Goal: Task Accomplishment & Management: Use online tool/utility

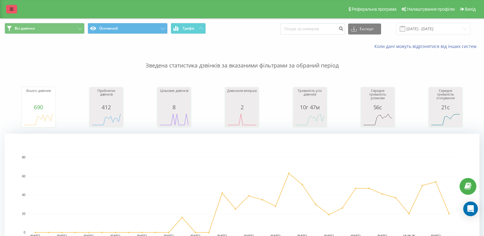
click at [11, 8] on icon at bounding box center [12, 9] width 4 height 4
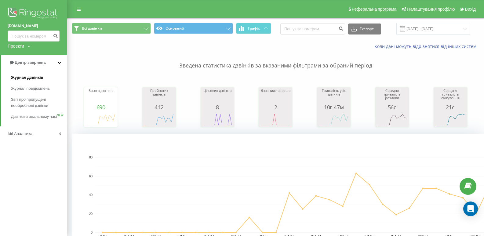
click at [36, 78] on span "Журнал дзвінків" at bounding box center [27, 77] width 32 height 6
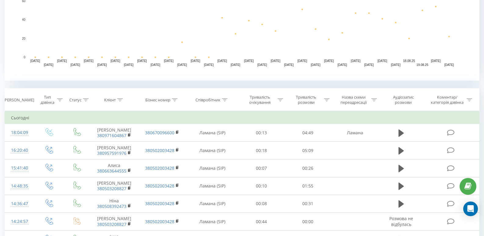
scroll to position [244, 0]
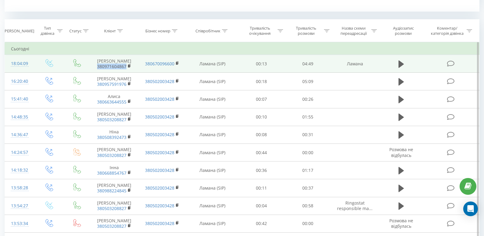
drag, startPoint x: 128, startPoint y: 65, endPoint x: 96, endPoint y: 67, distance: 32.1
click at [96, 67] on span "380971604867" at bounding box center [114, 66] width 36 height 5
copy link "380971604867"
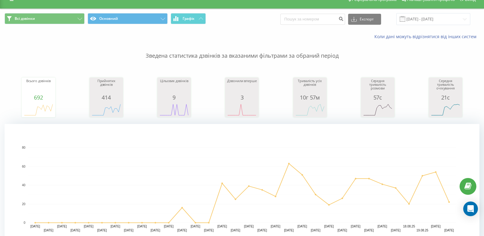
scroll to position [0, 0]
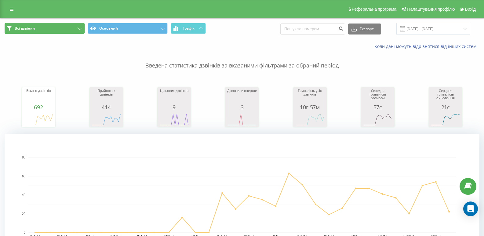
click at [56, 29] on button "Всі дзвінки" at bounding box center [45, 28] width 80 height 11
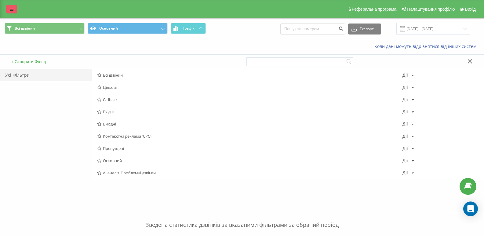
click at [15, 7] on link at bounding box center [11, 9] width 11 height 9
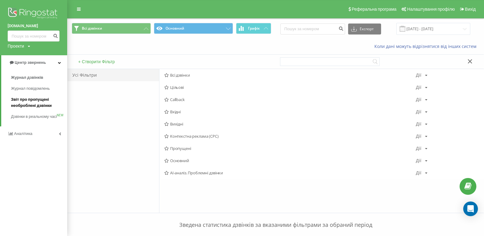
click at [26, 101] on span "Звіт про пропущені необроблені дзвінки" at bounding box center [37, 102] width 53 height 12
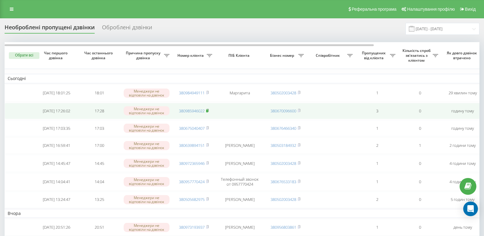
click at [208, 108] on span at bounding box center [207, 110] width 3 height 5
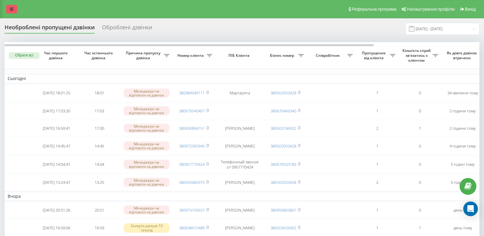
click at [12, 9] on icon at bounding box center [12, 9] width 4 height 4
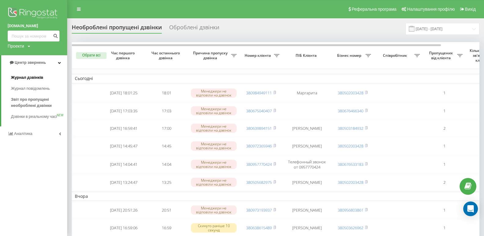
click at [21, 78] on span "Журнал дзвінків" at bounding box center [27, 77] width 32 height 6
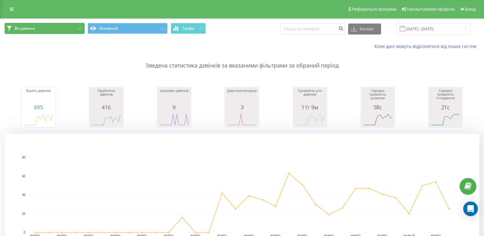
click at [33, 27] on span "Всі дзвінки" at bounding box center [25, 28] width 20 height 5
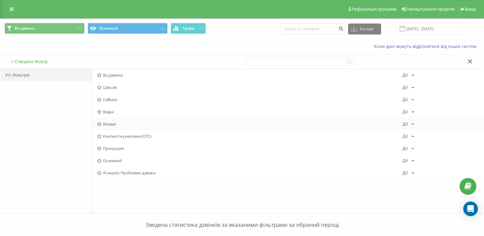
click at [107, 122] on span "Вихідні" at bounding box center [249, 124] width 305 height 4
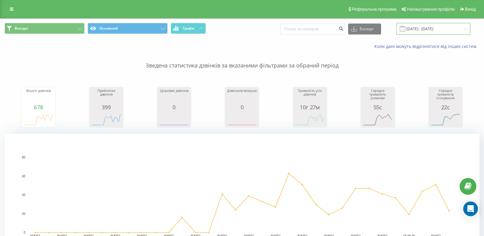
click at [463, 27] on input "[DATE] - [DATE]" at bounding box center [433, 29] width 74 height 12
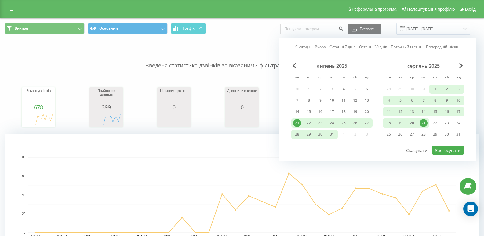
click at [425, 122] on div "21" at bounding box center [423, 123] width 8 height 8
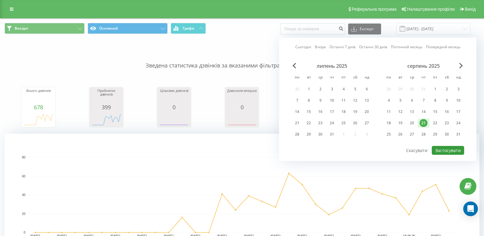
click at [445, 150] on button "Застосувати" at bounding box center [448, 150] width 32 height 9
type input "[DATE] - [DATE]"
